Goal: Task Accomplishment & Management: Use online tool/utility

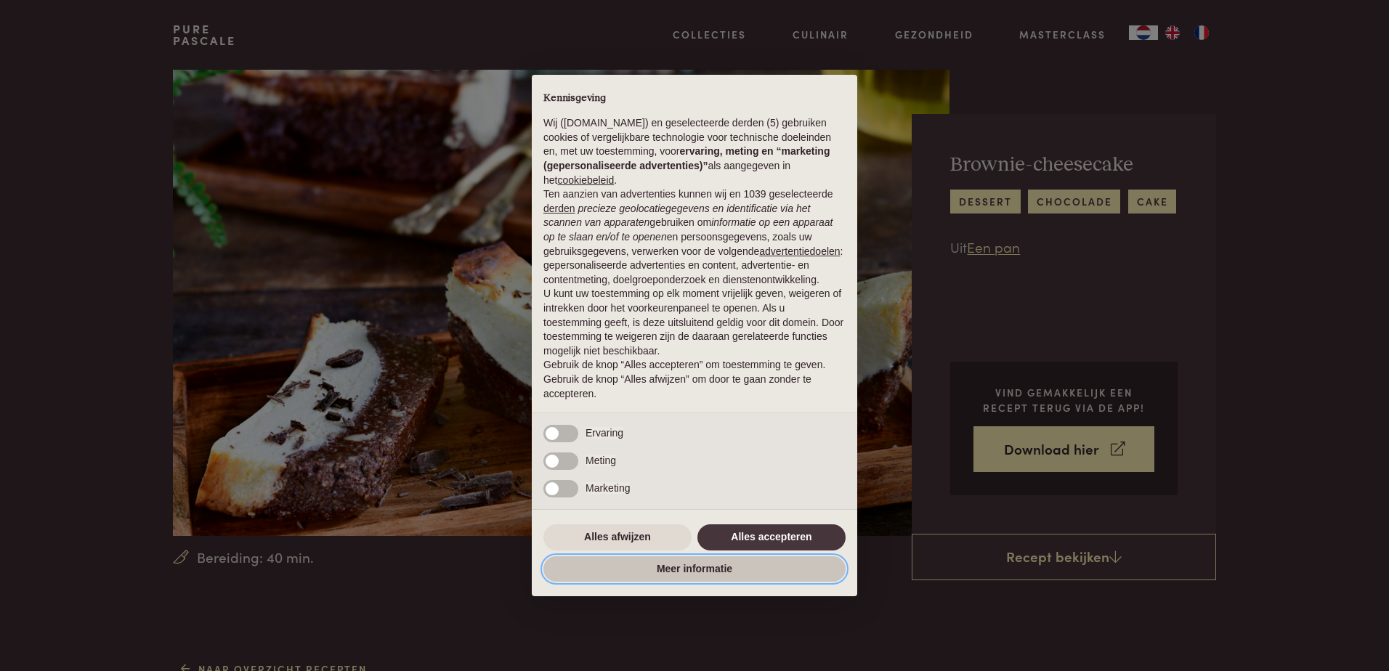
click at [689, 567] on button "Meer informatie" at bounding box center [694, 570] width 302 height 26
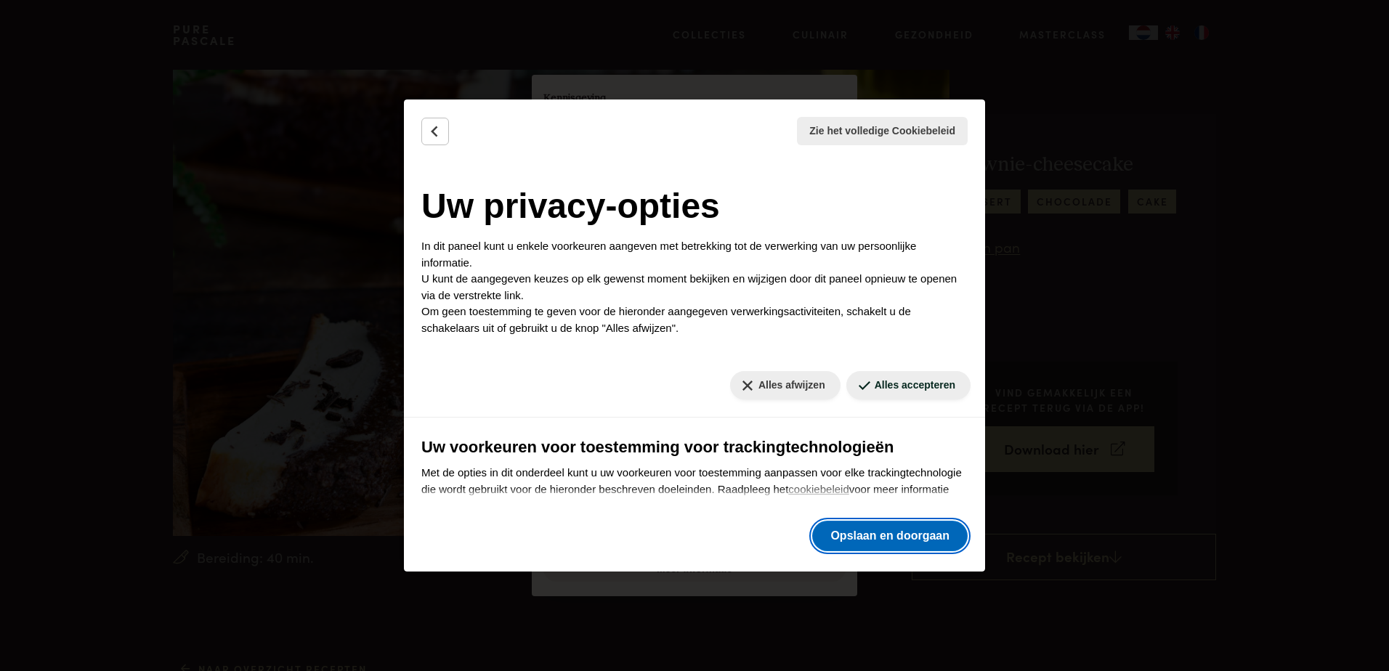
click at [878, 542] on button "Opslaan en doorgaan" at bounding box center [889, 536] width 155 height 31
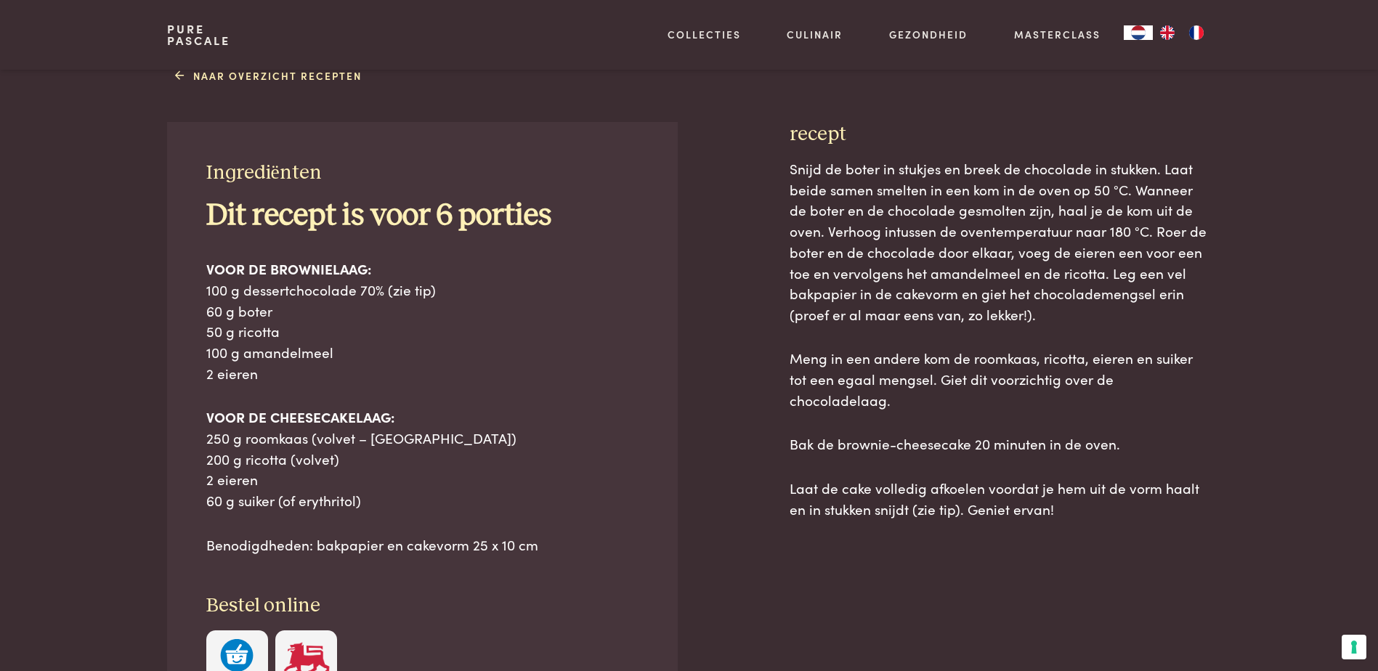
scroll to position [727, 0]
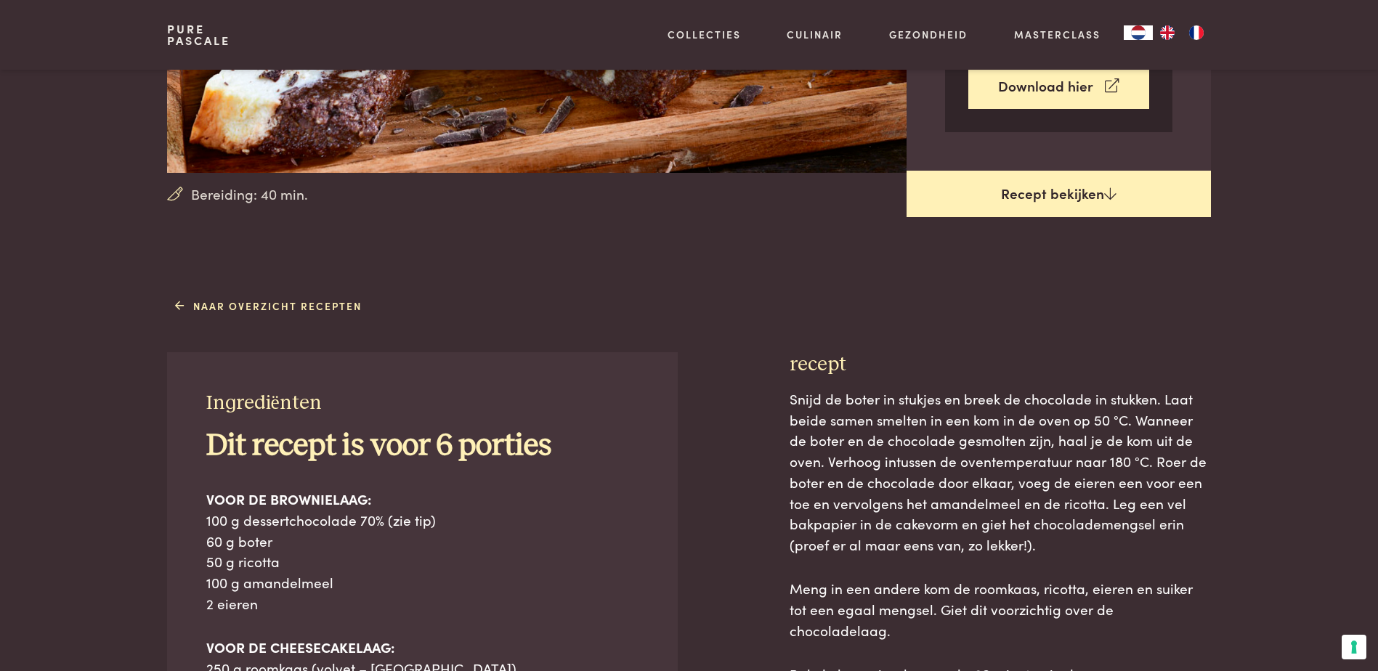
click at [1072, 192] on link "Recept bekijken" at bounding box center [1059, 194] width 304 height 47
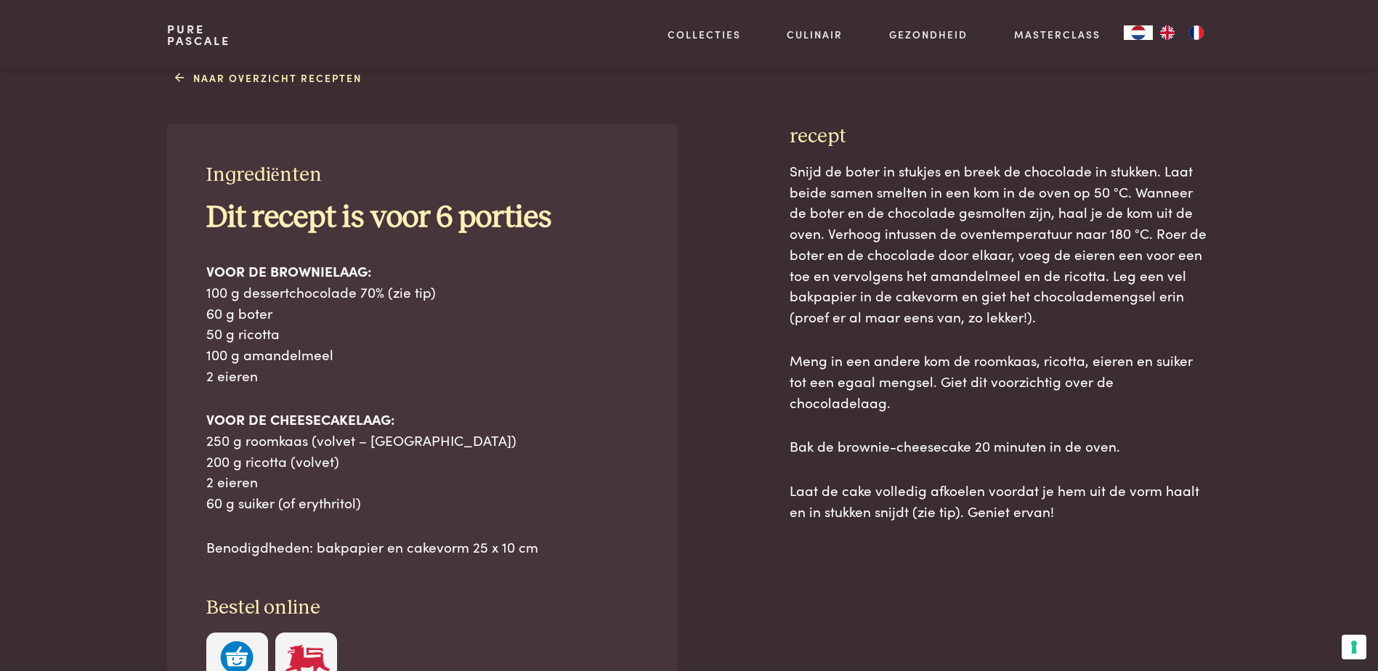
scroll to position [650, 0]
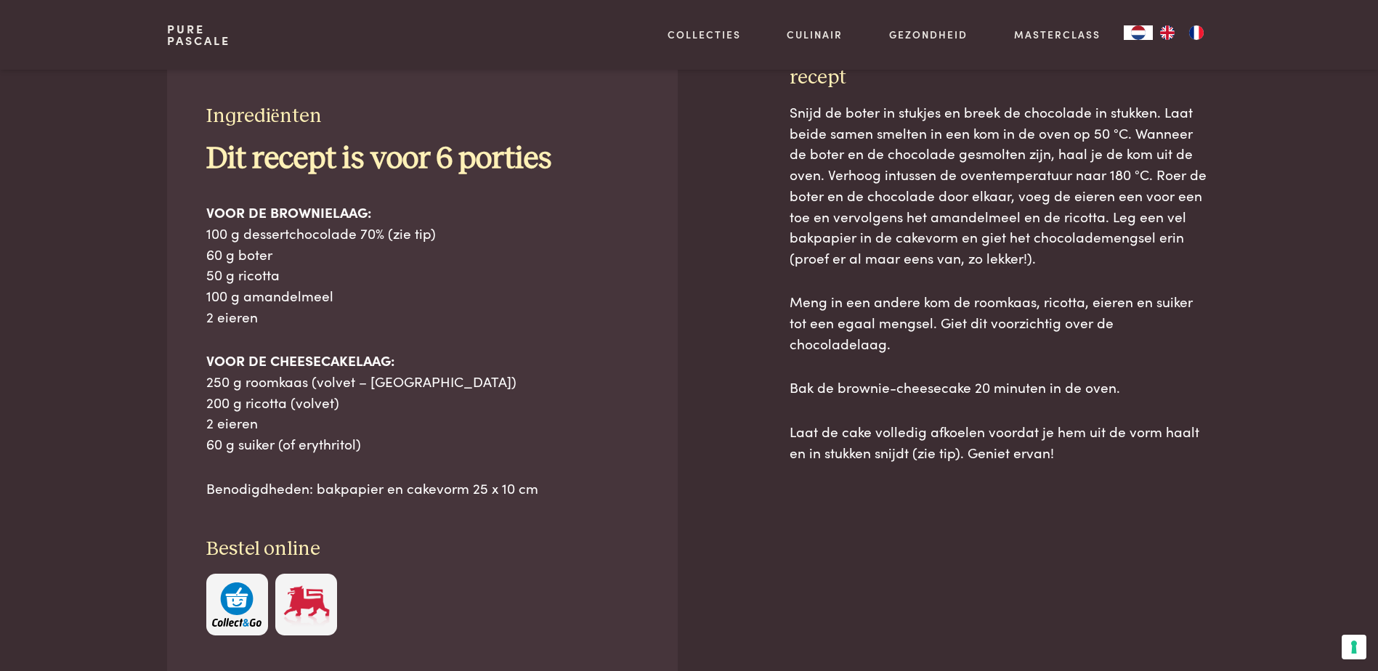
drag, startPoint x: 203, startPoint y: 261, endPoint x: 550, endPoint y: 484, distance: 412.8
click at [550, 484] on div "Ingrediënten Dit recept is voor 6 porties VOOR DE BROWNIELAAG: 100 g dessertcho…" at bounding box center [422, 369] width 510 height 609
copy div "Ingrediënten Dit recept is voor 6 porties VOOR DE BROWNIELAAG: 100 g dessertcho…"
click at [987, 271] on div "Snijd de boter in stukjes en breek de chocolade in stukken. Laat beide samen sm…" at bounding box center [1000, 282] width 421 height 361
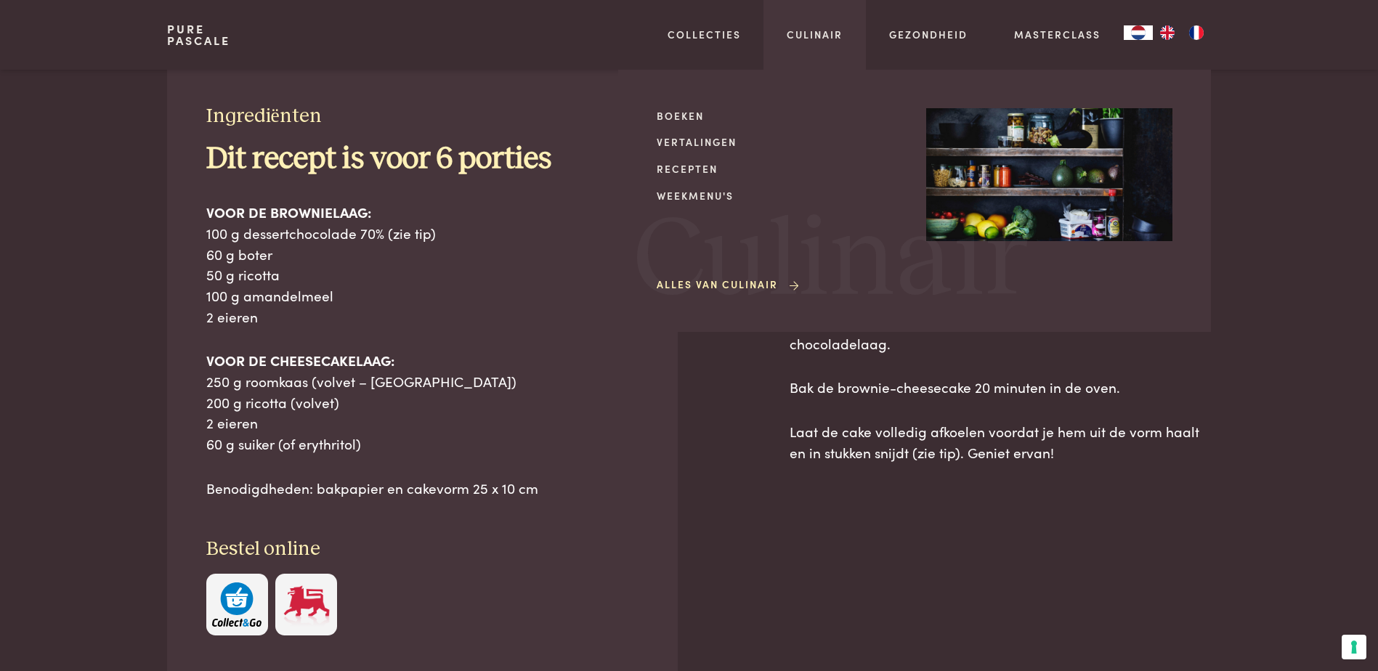
drag, startPoint x: 1059, startPoint y: 434, endPoint x: 809, endPoint y: 296, distance: 285.2
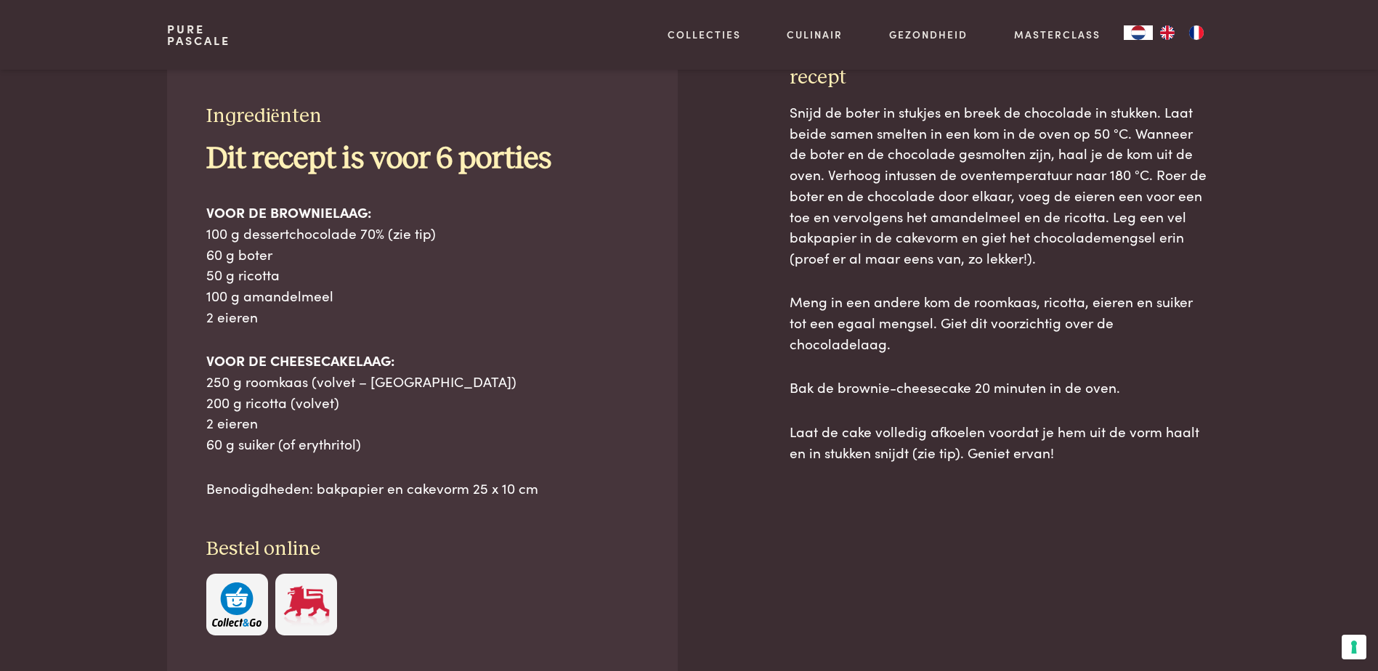
drag, startPoint x: 809, startPoint y: 296, endPoint x: 955, endPoint y: 432, distance: 199.5
click at [955, 432] on span "Laat de cake volledig afkoelen voordat je hem uit de vorm haalt en in stukken s…" at bounding box center [995, 441] width 410 height 41
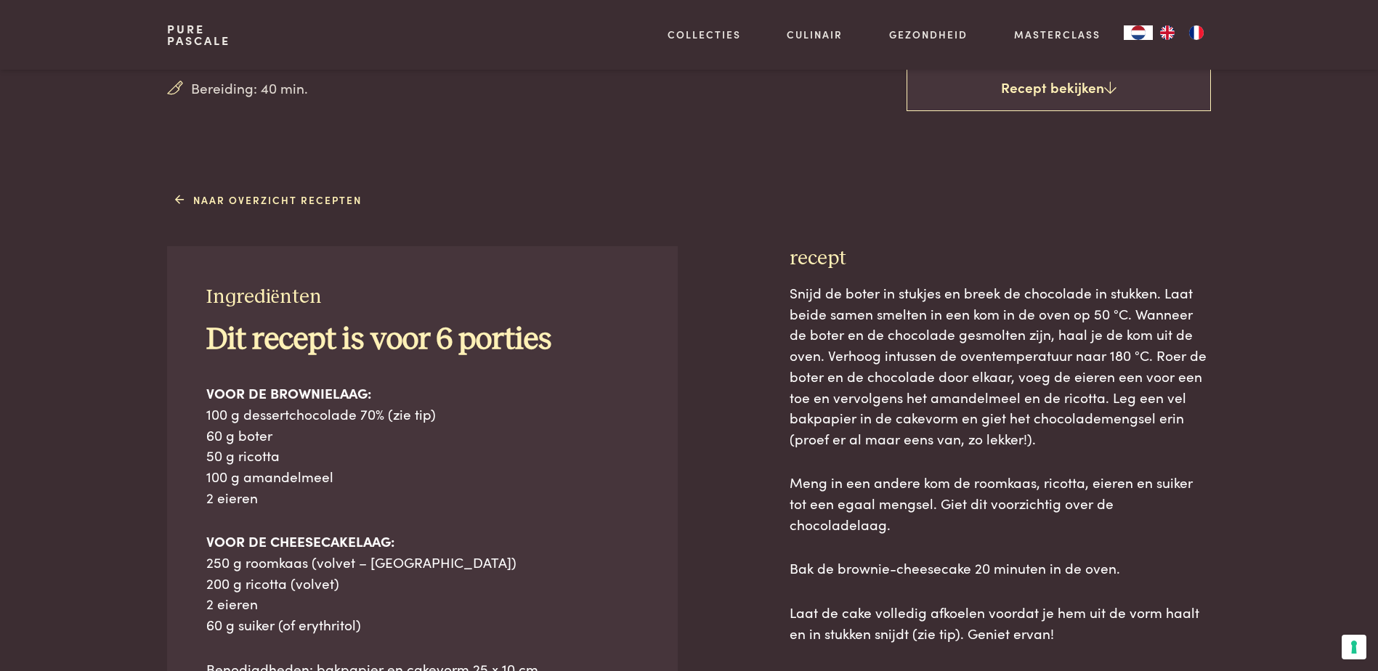
scroll to position [505, 0]
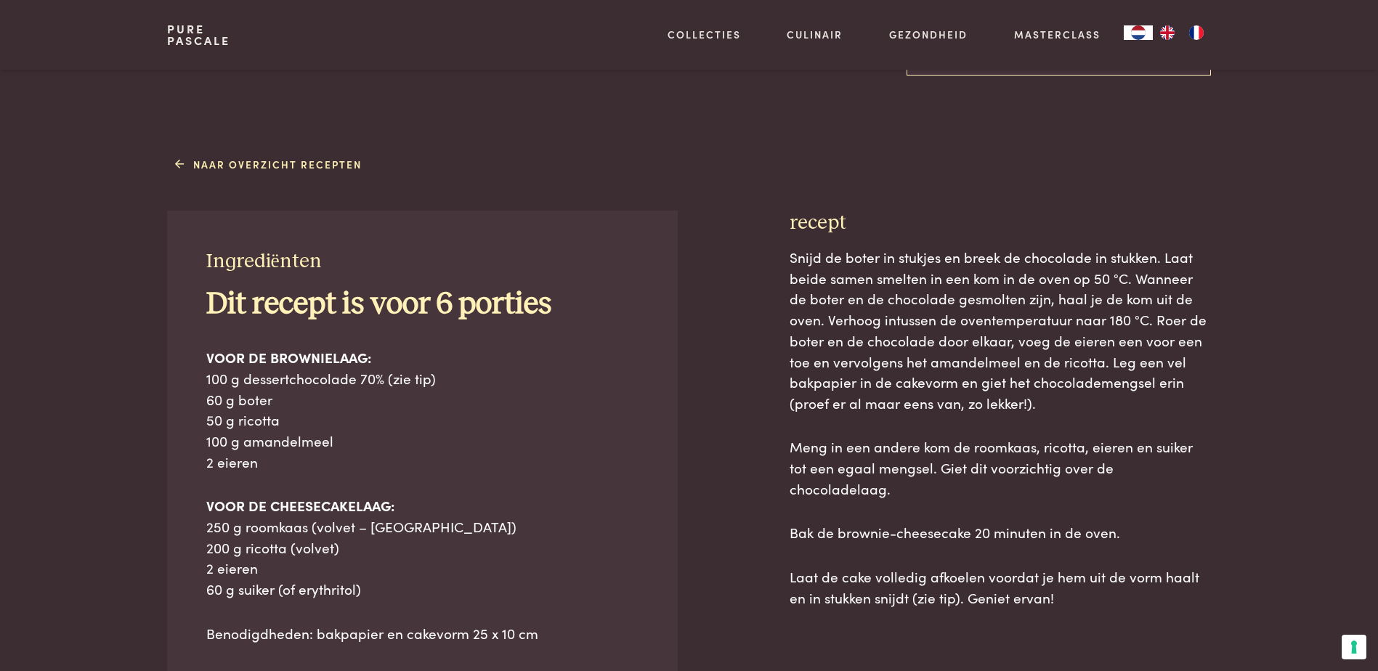
drag, startPoint x: 788, startPoint y: 225, endPoint x: 1062, endPoint y: 573, distance: 443.9
click at [1062, 573] on div "Ingrediënten Dit recept is voor 6 porties VOOR DE BROWNIELAAG: 100 g dessertcho…" at bounding box center [688, 564] width 1043 height 707
copy div "recept Snijd de boter in stukjes en breek de chocolade in stukken. Laat beide s…"
